Goal: Information Seeking & Learning: Understand process/instructions

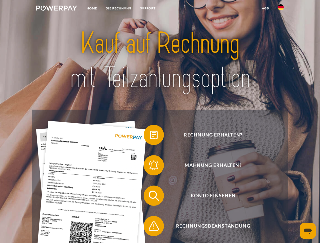
click at [57, 9] on img at bounding box center [56, 8] width 41 height 5
click at [281, 9] on img at bounding box center [281, 7] width 6 height 6
click at [266, 8] on link "agb" at bounding box center [266, 8] width 16 height 9
click at [150, 136] on span at bounding box center [146, 134] width 25 height 25
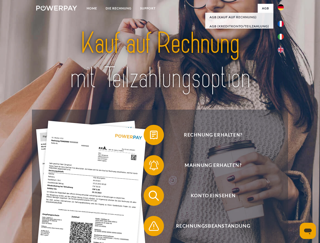
click at [150, 167] on span at bounding box center [146, 165] width 25 height 25
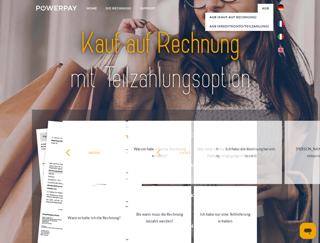
click at [150, 197] on link "Bis wann muss die Rechnung bezahlt werden?" at bounding box center [159, 217] width 63 height 63
click at [150, 227] on span at bounding box center [146, 226] width 25 height 25
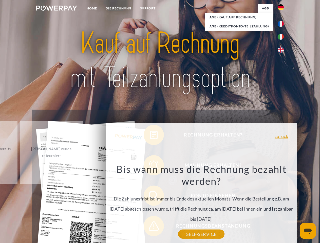
click at [308, 231] on icon "Messaging-Fenster öffnen" at bounding box center [308, 232] width 8 height 6
